Goal: Find specific page/section: Find specific page/section

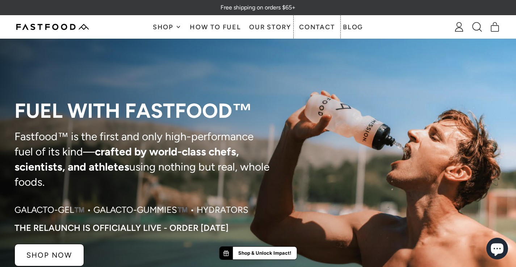
click at [316, 29] on link "Contact" at bounding box center [317, 27] width 44 height 23
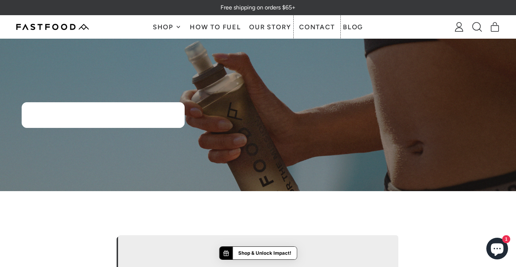
click at [325, 24] on link "Contact" at bounding box center [317, 27] width 44 height 23
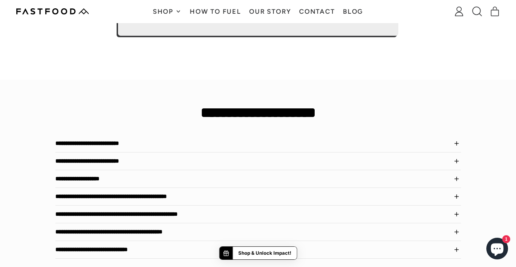
scroll to position [487, 0]
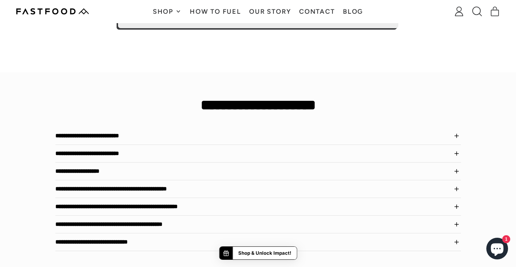
click at [364, 94] on div "**********" at bounding box center [258, 174] width 516 height 204
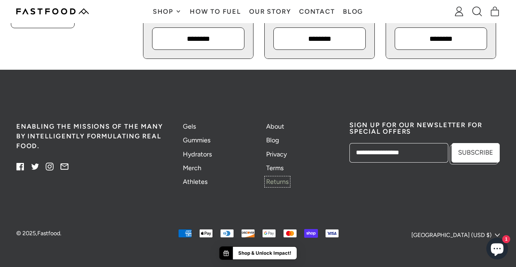
click at [274, 178] on link "Returns" at bounding box center [277, 182] width 22 height 8
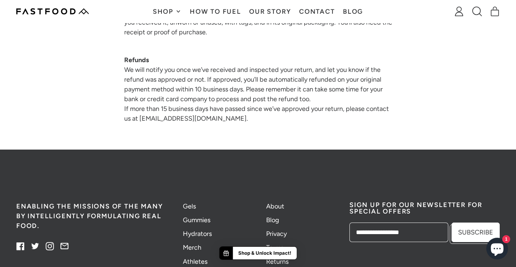
scroll to position [594, 0]
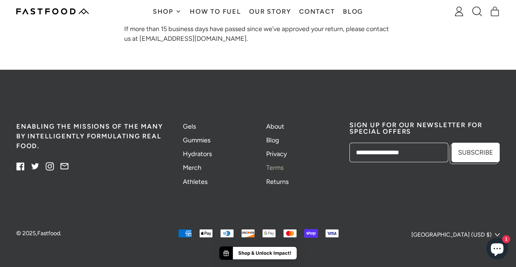
click at [271, 164] on link "Terms" at bounding box center [274, 168] width 17 height 8
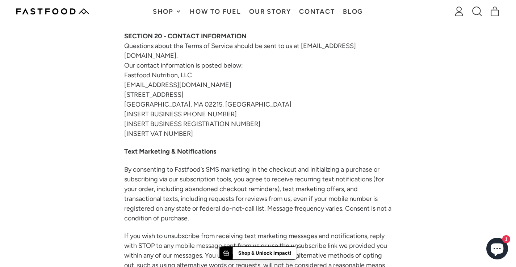
scroll to position [3142, 0]
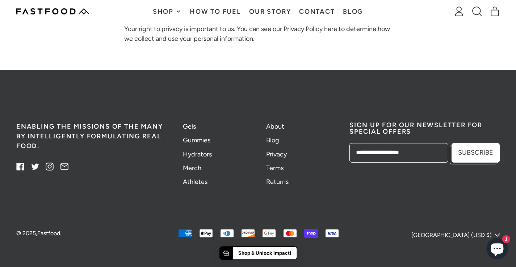
click at [21, 163] on icon at bounding box center [20, 167] width 8 height 8
